Goal: Transaction & Acquisition: Purchase product/service

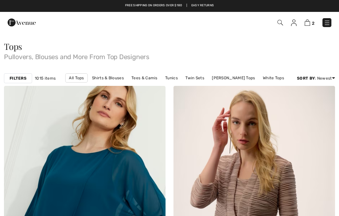
checkbox input "true"
click at [309, 21] on img at bounding box center [307, 23] width 6 height 6
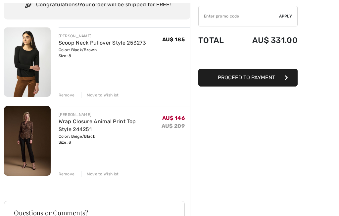
scroll to position [59, 0]
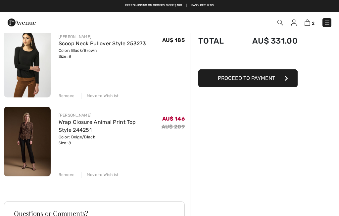
click at [258, 78] on span "Proceed to Payment" at bounding box center [246, 78] width 57 height 6
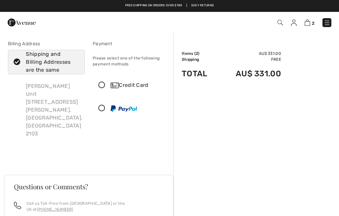
click at [105, 86] on icon at bounding box center [102, 85] width 18 height 7
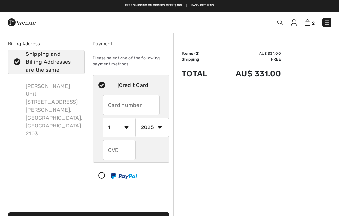
click at [115, 107] on input "text" at bounding box center [131, 105] width 57 height 20
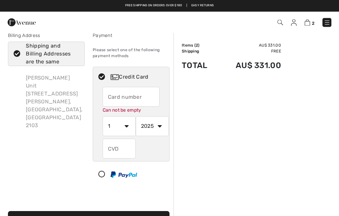
scroll to position [7, 0]
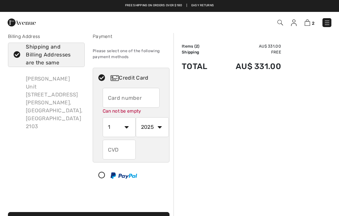
click at [112, 100] on input "text" at bounding box center [131, 98] width 57 height 20
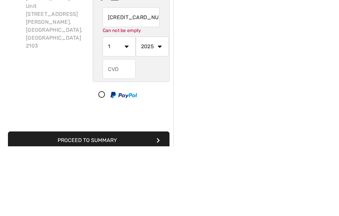
scroll to position [11, 0]
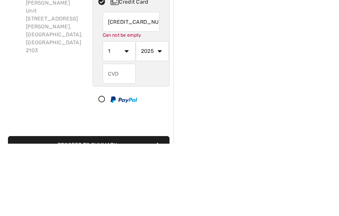
click at [128, 114] on select "1 2 3 4 5 6 7 8 9 10 11 12" at bounding box center [119, 124] width 33 height 20
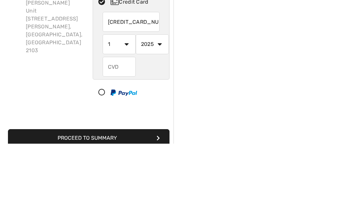
scroll to position [83, 0]
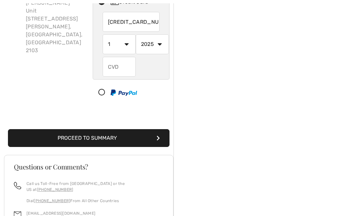
click at [157, 23] on input "4434050005128148" at bounding box center [131, 22] width 57 height 20
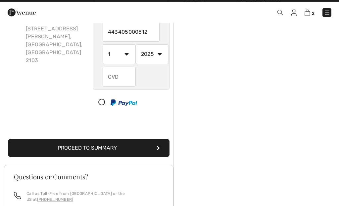
scroll to position [41, 0]
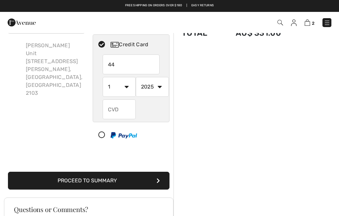
type input "4"
click at [131, 48] on div "Credit Card" at bounding box center [137, 45] width 54 height 8
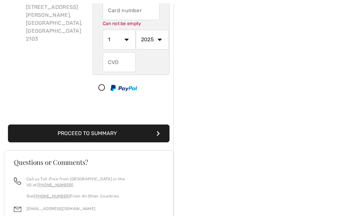
click at [108, 135] on button "Proceed to Summary" at bounding box center [88, 134] width 161 height 18
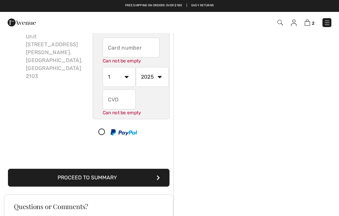
scroll to position [48, 0]
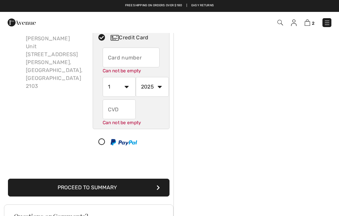
click at [128, 87] on select "1 2 3 4 5 6 7 8 9 10 11 12" at bounding box center [119, 87] width 33 height 20
select select "3"
click at [158, 86] on select "2025 2026 2027 2028 2029 2030 2031 2032 2033 2034 2035" at bounding box center [152, 87] width 33 height 20
select select "2027"
click at [114, 112] on input "text" at bounding box center [119, 110] width 33 height 20
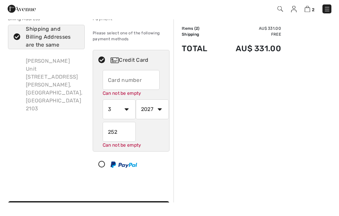
scroll to position [11, 0]
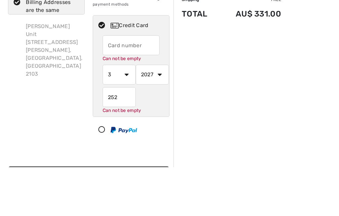
type input "252"
click at [211, 68] on div "Order Summary Details Items ( 2 ) AU$ 331.00 Promo code AU$ 0.00 Shipping Free …" at bounding box center [255, 203] width 165 height 365
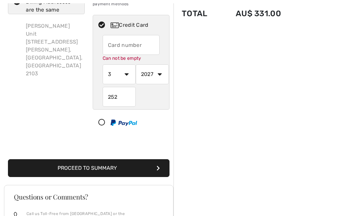
click at [102, 27] on icon at bounding box center [102, 25] width 18 height 7
click at [142, 26] on div "Credit Card" at bounding box center [137, 25] width 54 height 8
click at [111, 46] on input "text" at bounding box center [131, 45] width 57 height 20
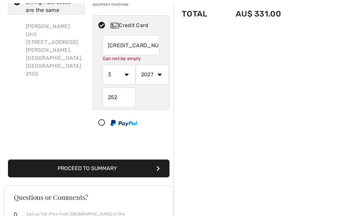
scroll to position [78, 0]
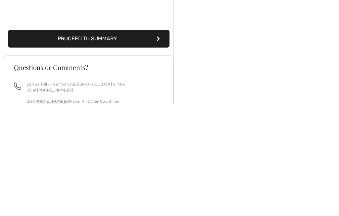
type input "4434050005128148"
click at [99, 142] on button "Proceed to Summary" at bounding box center [88, 151] width 161 height 18
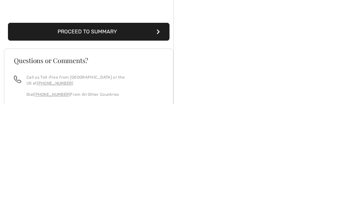
scroll to position [139, 0]
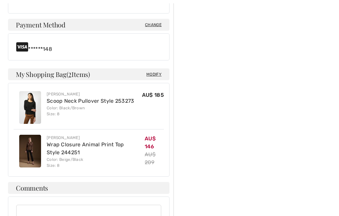
scroll to position [266, 0]
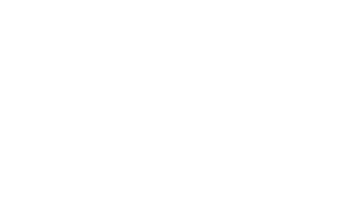
scroll to position [0, 0]
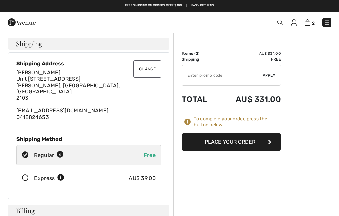
type textarea "If not home leave in letter box"
click at [235, 144] on button "Place Your Order" at bounding box center [231, 142] width 99 height 18
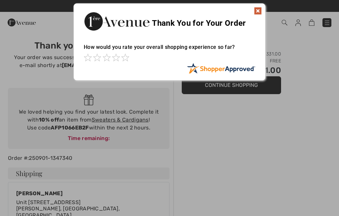
click at [260, 11] on img at bounding box center [258, 11] width 8 height 8
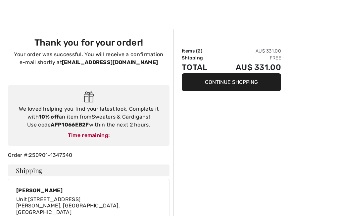
scroll to position [5, 0]
